Goal: Check status: Check status

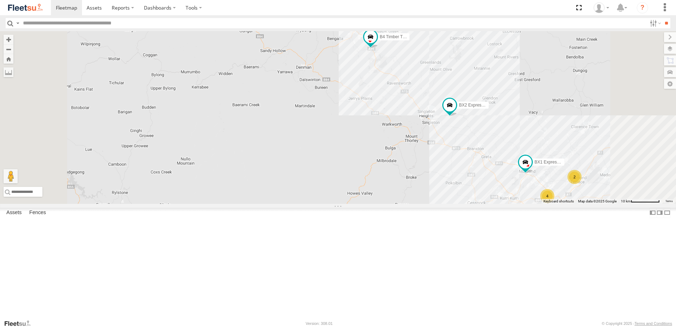
scroll to position [106, 0]
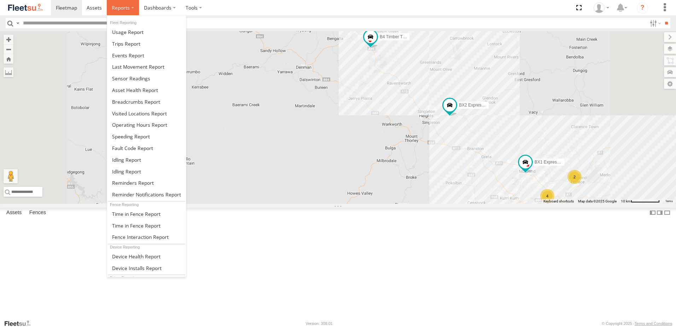
click at [123, 7] on span at bounding box center [121, 7] width 18 height 7
click at [127, 102] on span at bounding box center [136, 101] width 48 height 7
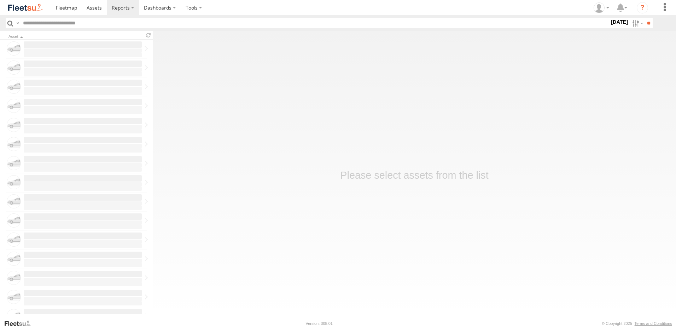
click at [610, 21] on label "23 Sep 25" at bounding box center [620, 22] width 20 height 8
click at [0, 0] on label at bounding box center [0, 0] width 0 height 0
click at [0, 0] on span "NHS_Beresfield" at bounding box center [0, 0] width 0 height 0
click at [0, 0] on span "NHS_Cardiff" at bounding box center [0, 0] width 0 height 0
click at [0, 0] on span "NHS_Lambton" at bounding box center [0, 0] width 0 height 0
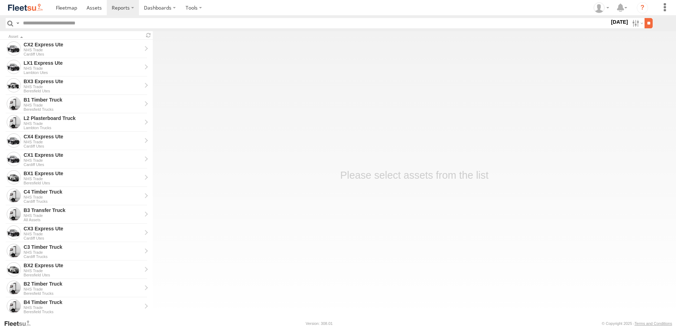
click at [648, 21] on input "**" at bounding box center [649, 23] width 8 height 10
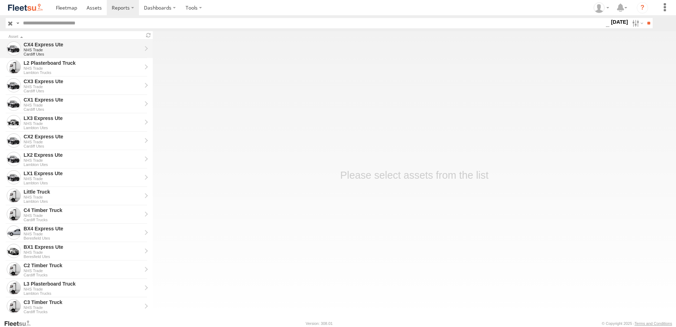
click at [33, 44] on div "CX4 Express Ute" at bounding box center [83, 44] width 118 height 6
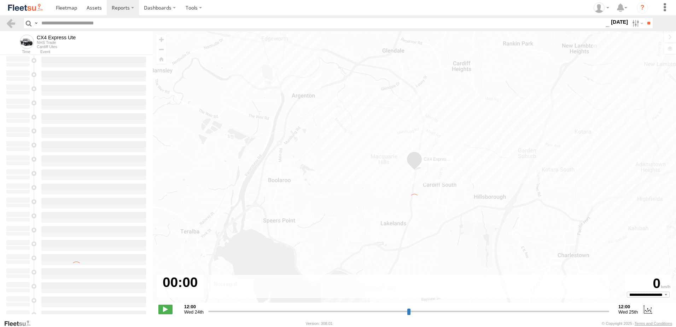
type input "**********"
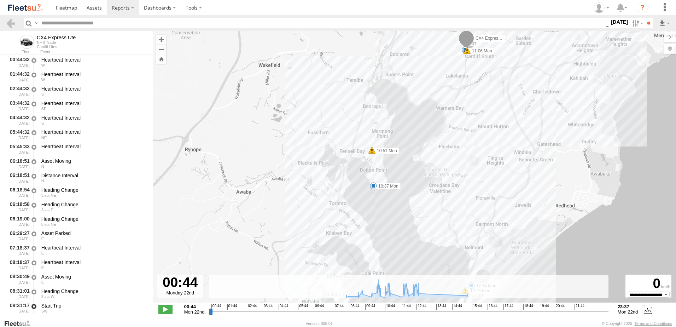
click at [389, 189] on label "10:37 Mon" at bounding box center [386, 186] width 27 height 6
click at [11, 22] on link at bounding box center [11, 23] width 10 height 10
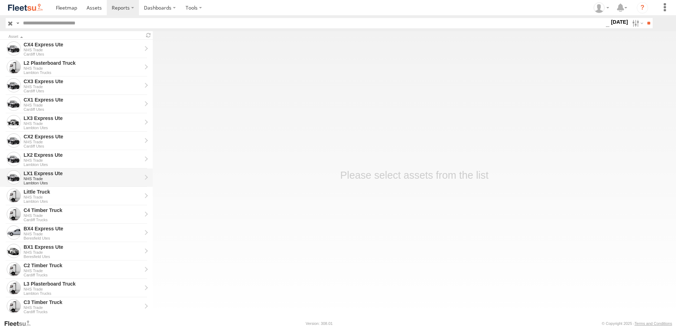
click at [40, 174] on div "LX1 Express Ute" at bounding box center [83, 173] width 118 height 6
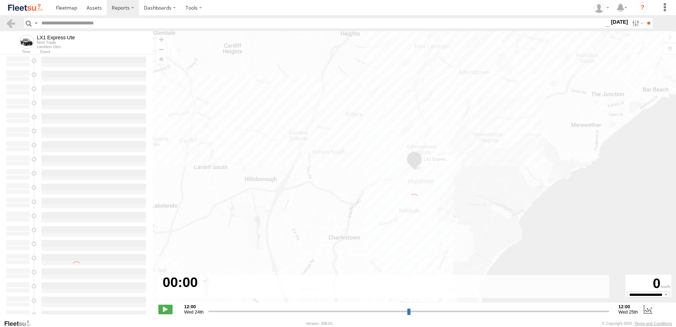
type input "**********"
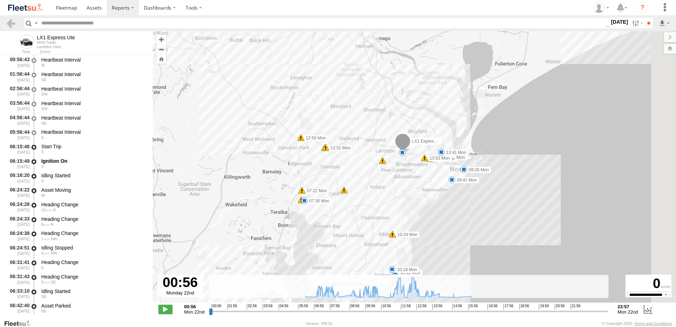
drag, startPoint x: 486, startPoint y: 214, endPoint x: 267, endPoint y: 204, distance: 219.5
click at [268, 207] on div "LX1 Express Ute 07:30 Mon 09:28 Mon 09:41 Mon 10:12 Mon 10:19 Mon 10:24 Mon 11:…" at bounding box center [414, 170] width 523 height 279
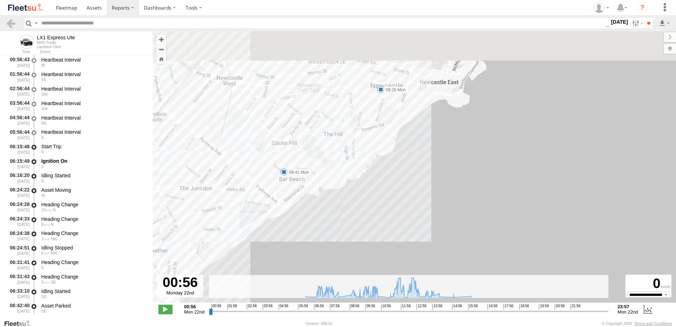
drag, startPoint x: 385, startPoint y: 89, endPoint x: 378, endPoint y: 119, distance: 30.7
click at [377, 128] on div "LX1 Express Ute 07:30 Mon 09:28 Mon 09:41 Mon 10:12 Mon 10:19 Mon 10:24 Mon 11:…" at bounding box center [414, 170] width 523 height 279
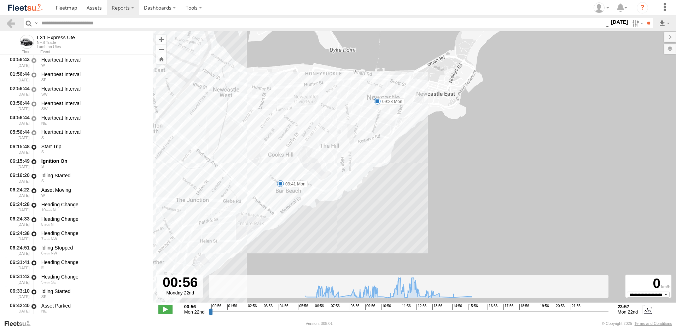
click at [391, 101] on label "09:28 Mon" at bounding box center [390, 101] width 27 height 6
